Goal: Task Accomplishment & Management: Use online tool/utility

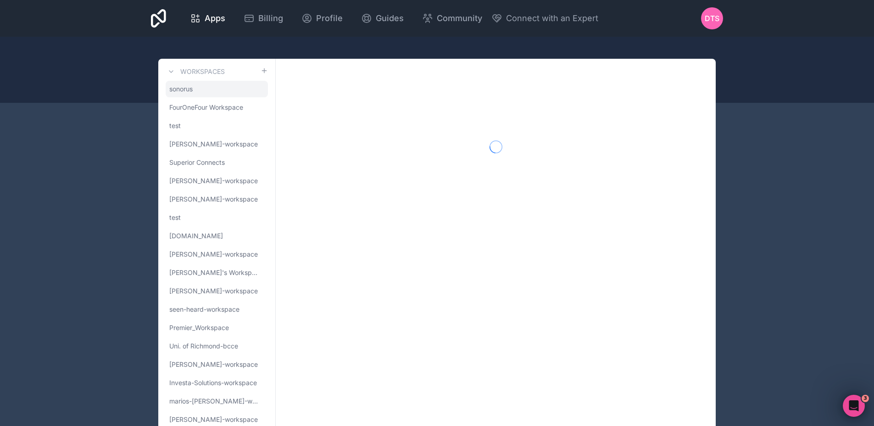
click at [227, 94] on link "sonorus" at bounding box center [217, 89] width 102 height 17
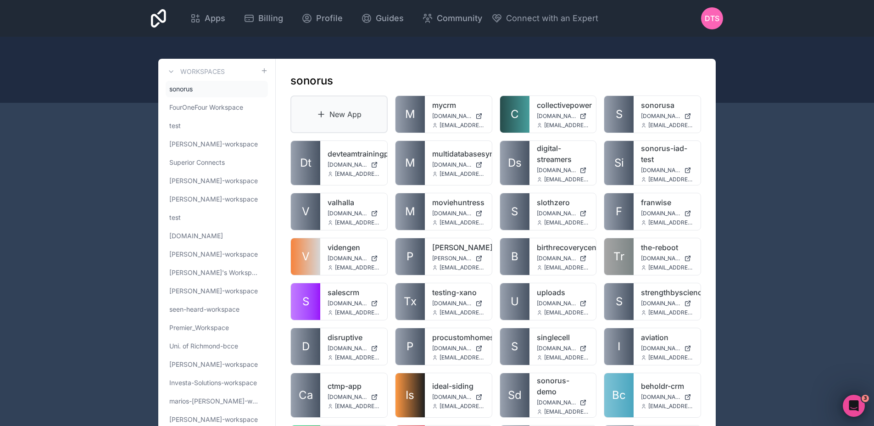
click at [337, 105] on link "New App" at bounding box center [338, 114] width 97 height 38
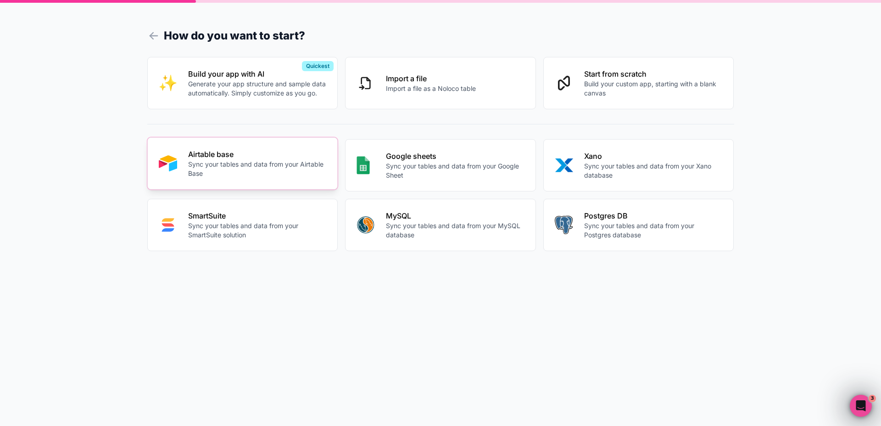
click at [231, 173] on p "Sync your tables and data from your Airtable Base" at bounding box center [257, 169] width 139 height 18
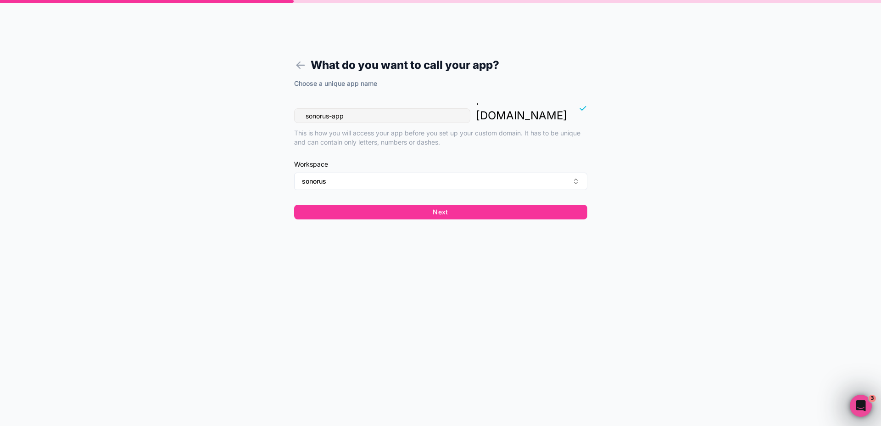
drag, startPoint x: 343, startPoint y: 101, endPoint x: 279, endPoint y: 115, distance: 65.2
click at [281, 115] on form "What do you want to call your app? Choose a unique app name sonorus-app . [DOMA…" at bounding box center [441, 224] width 352 height 404
type input "[PERSON_NAME]-garage"
click at [438, 205] on button "Next" at bounding box center [440, 212] width 293 height 15
